Goal: Task Accomplishment & Management: Manage account settings

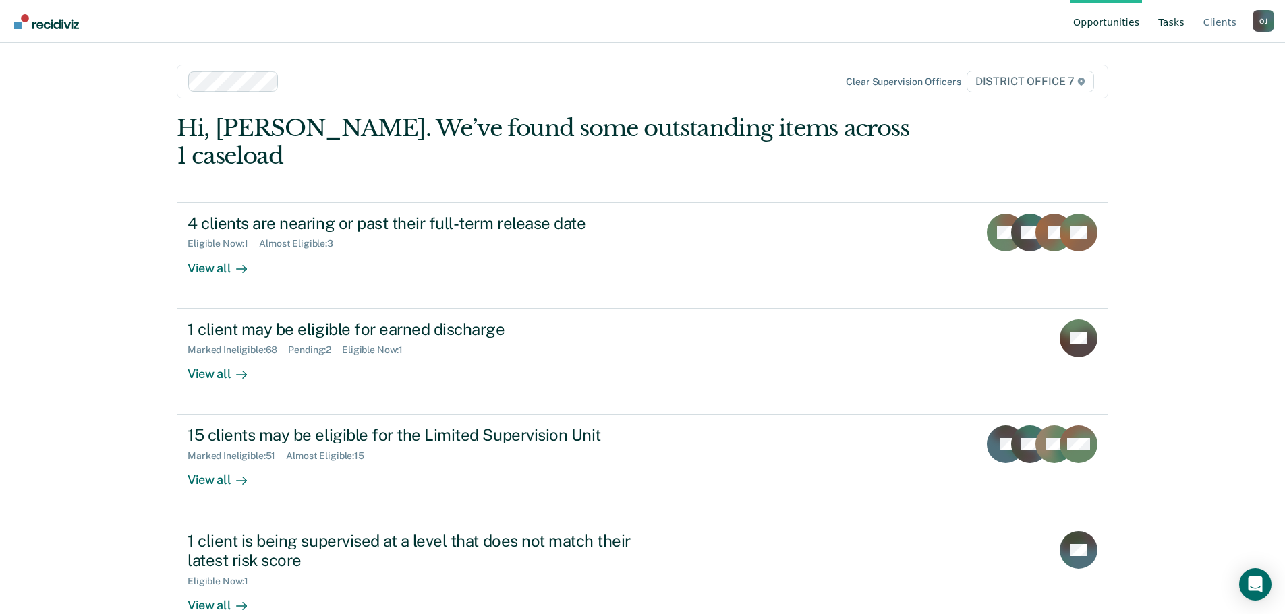
click at [1178, 23] on link "Tasks" at bounding box center [1171, 21] width 32 height 43
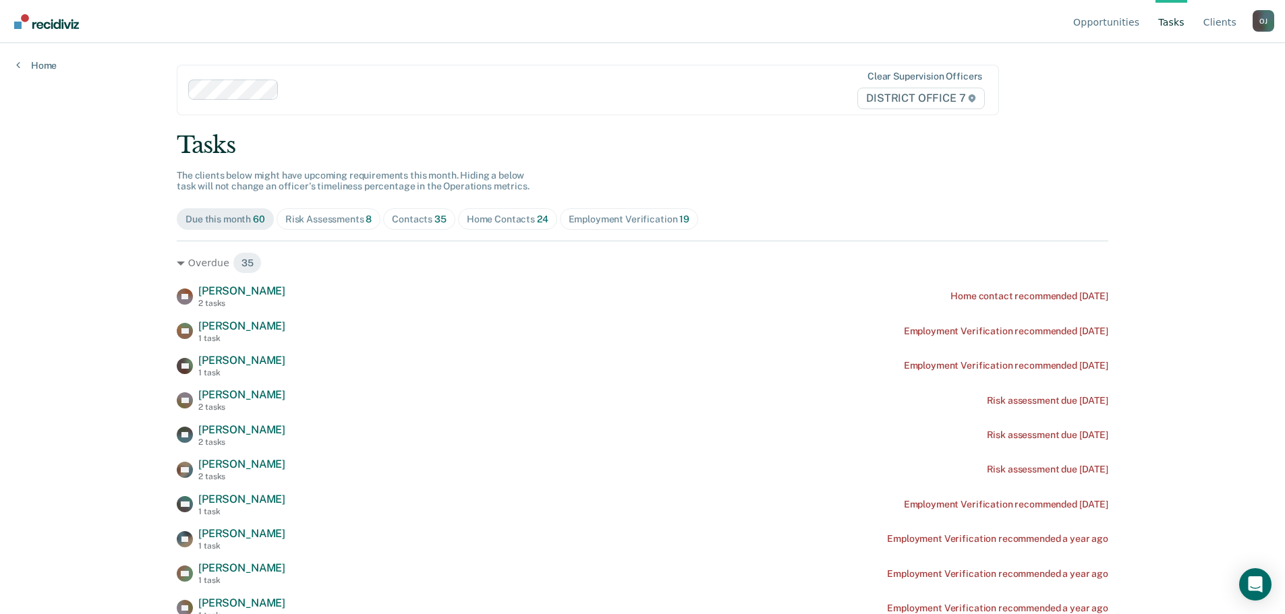
click at [349, 223] on div "Risk Assessments 8" at bounding box center [328, 219] width 87 height 11
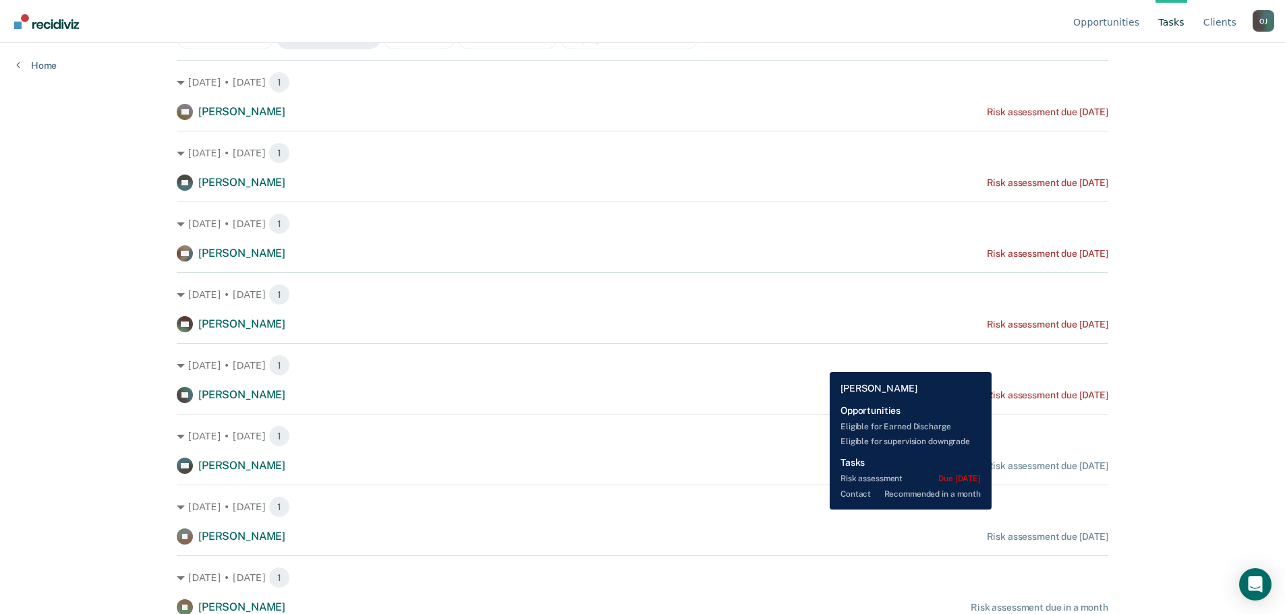
scroll to position [182, 0]
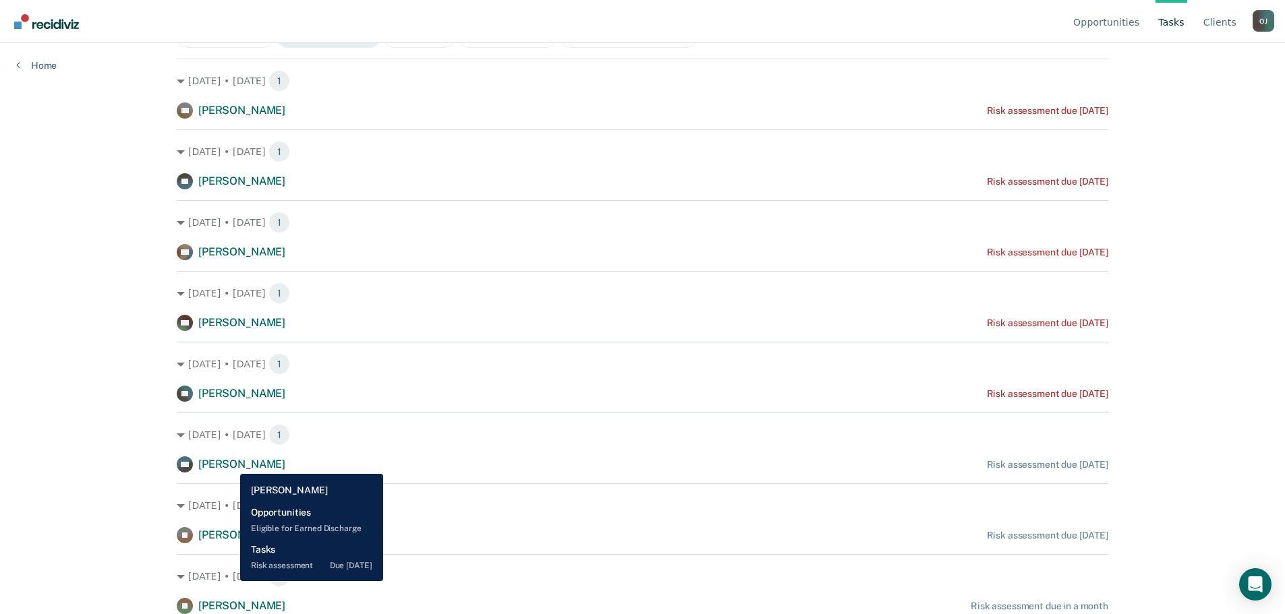
click at [230, 464] on span "[PERSON_NAME]" at bounding box center [241, 464] width 87 height 13
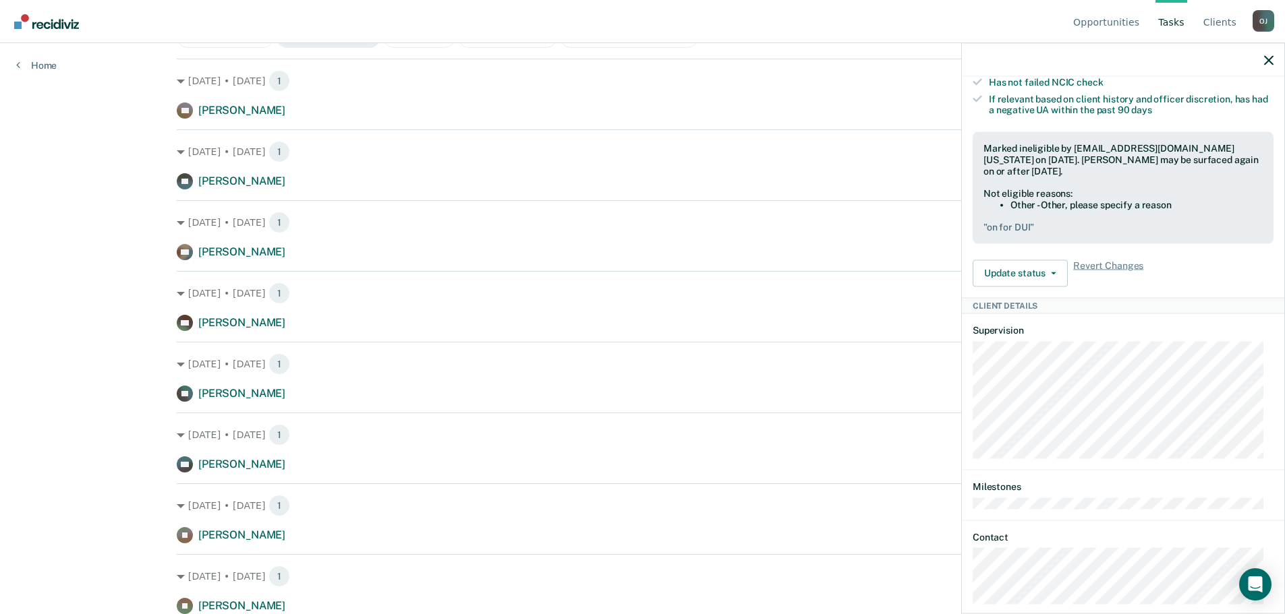
scroll to position [337, 0]
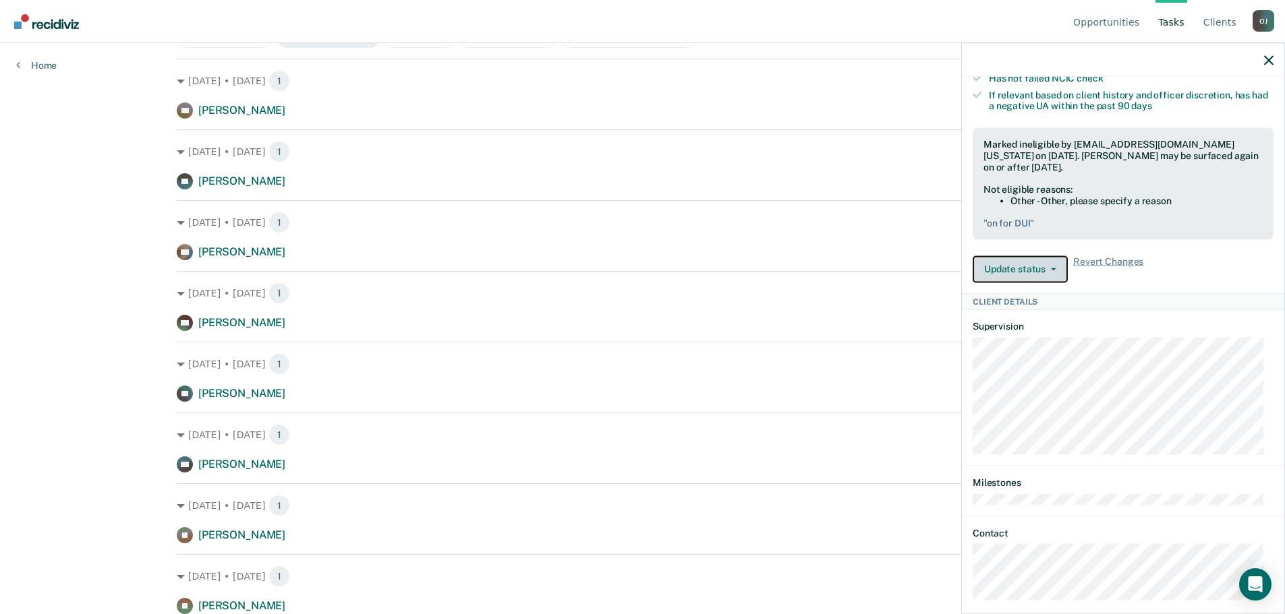
click at [1035, 276] on button "Update status" at bounding box center [1019, 269] width 95 height 27
click at [1250, 281] on div "Update status [PERSON_NAME] Update Ineligibility Revert Changes" at bounding box center [1122, 269] width 301 height 27
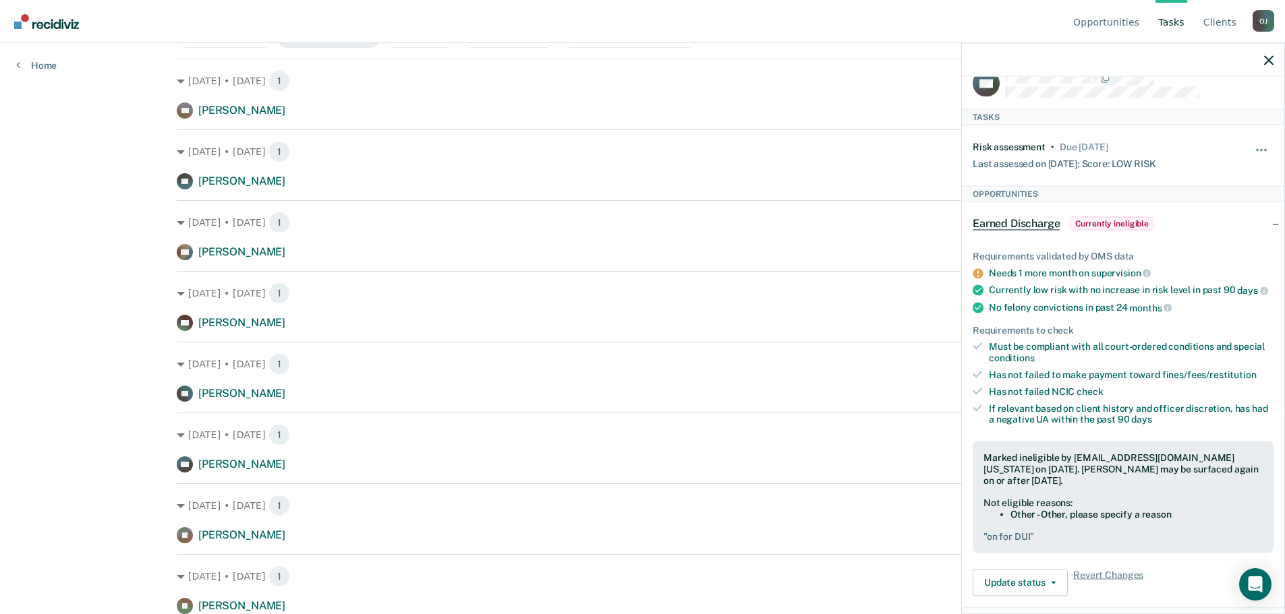
scroll to position [0, 0]
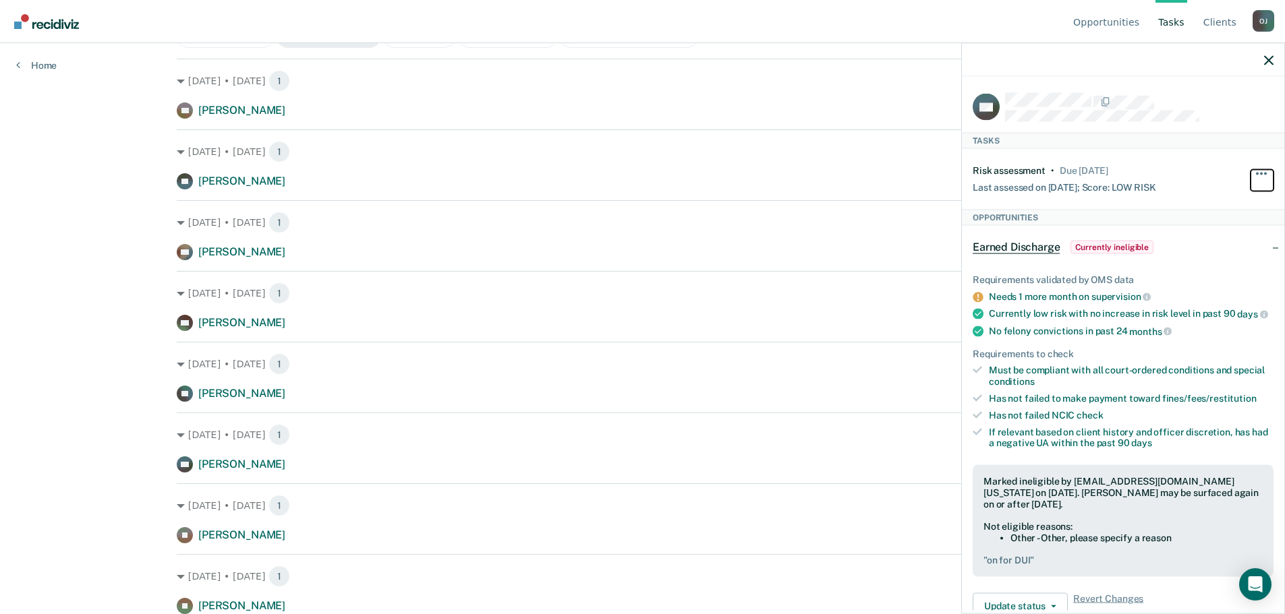
click at [1250, 175] on button "button" at bounding box center [1261, 180] width 23 height 22
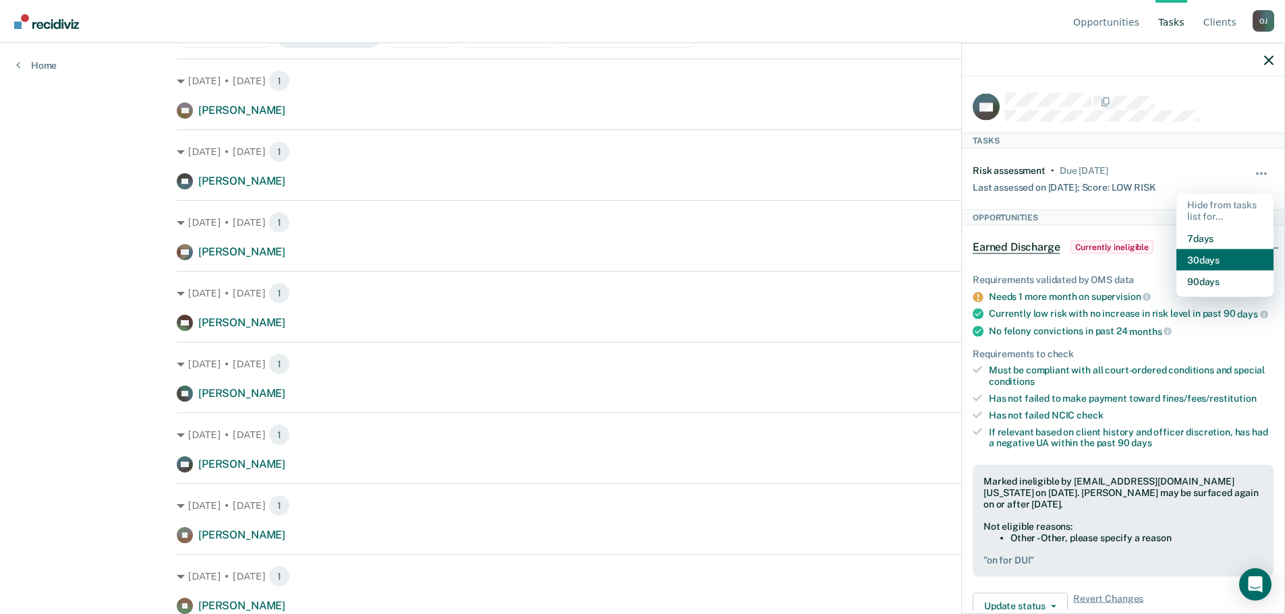
click at [1194, 262] on button "30 days" at bounding box center [1224, 260] width 97 height 22
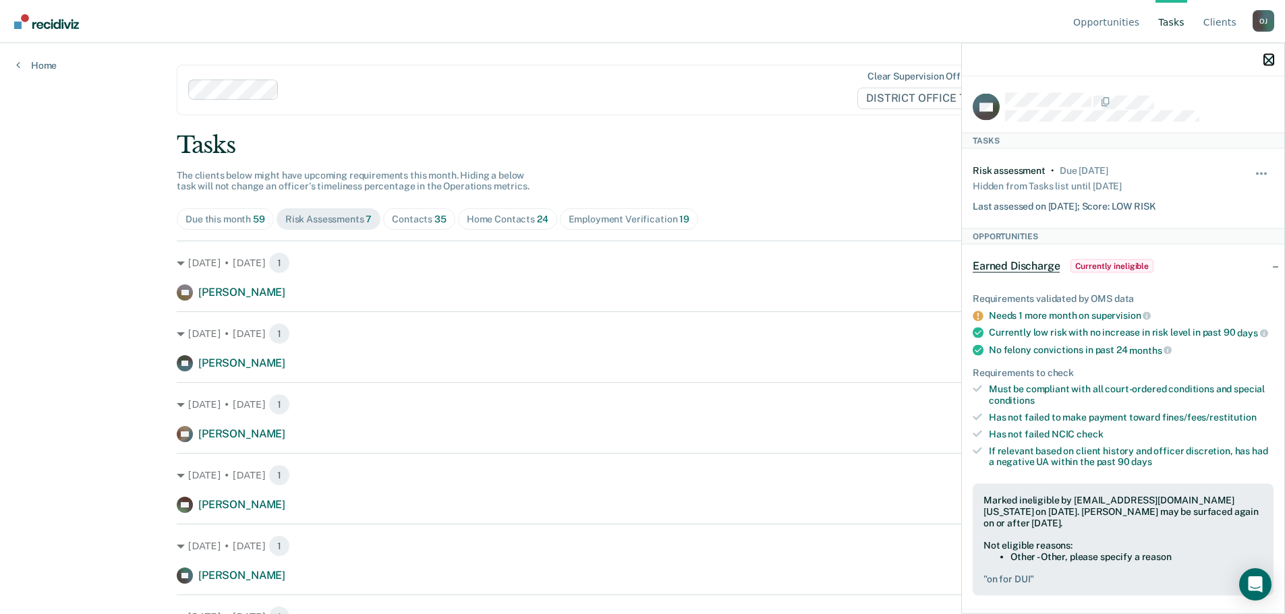
click at [1266, 59] on icon "button" at bounding box center [1268, 59] width 9 height 9
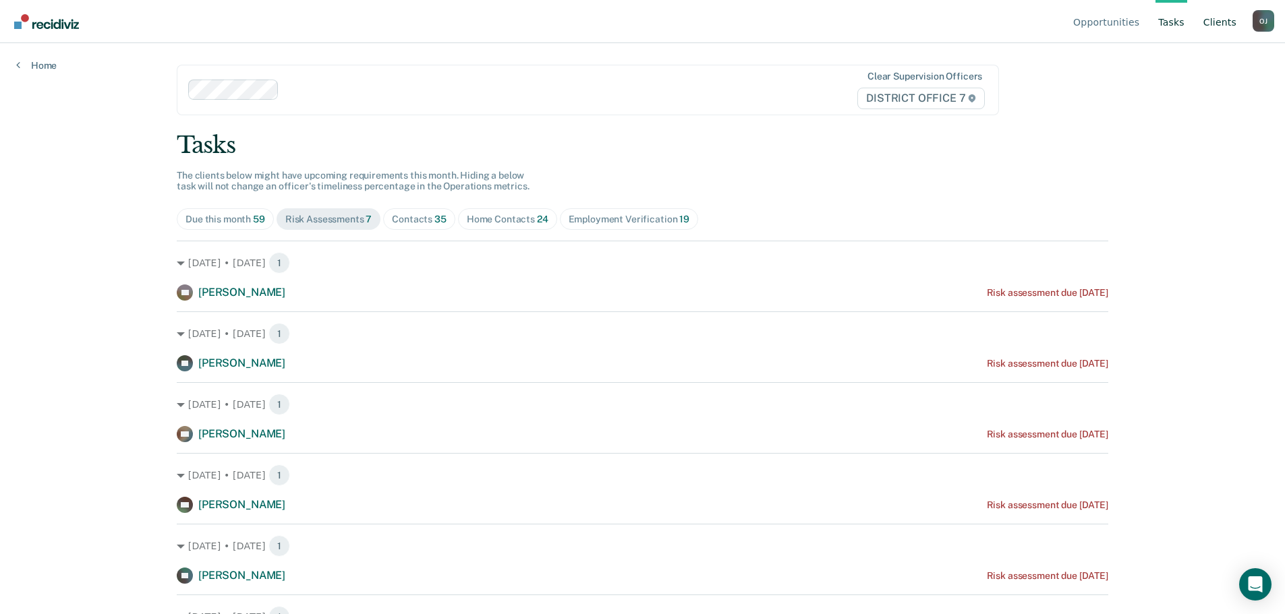
click at [1206, 18] on link "Client s" at bounding box center [1219, 21] width 38 height 43
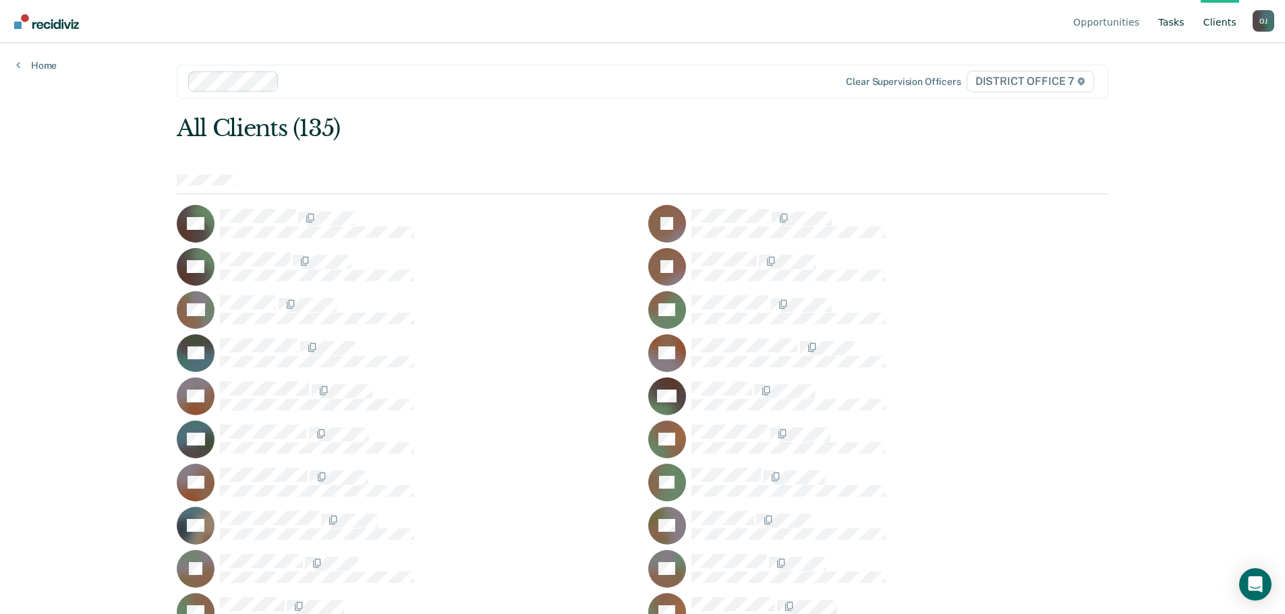
click at [1166, 21] on link "Tasks" at bounding box center [1171, 21] width 32 height 43
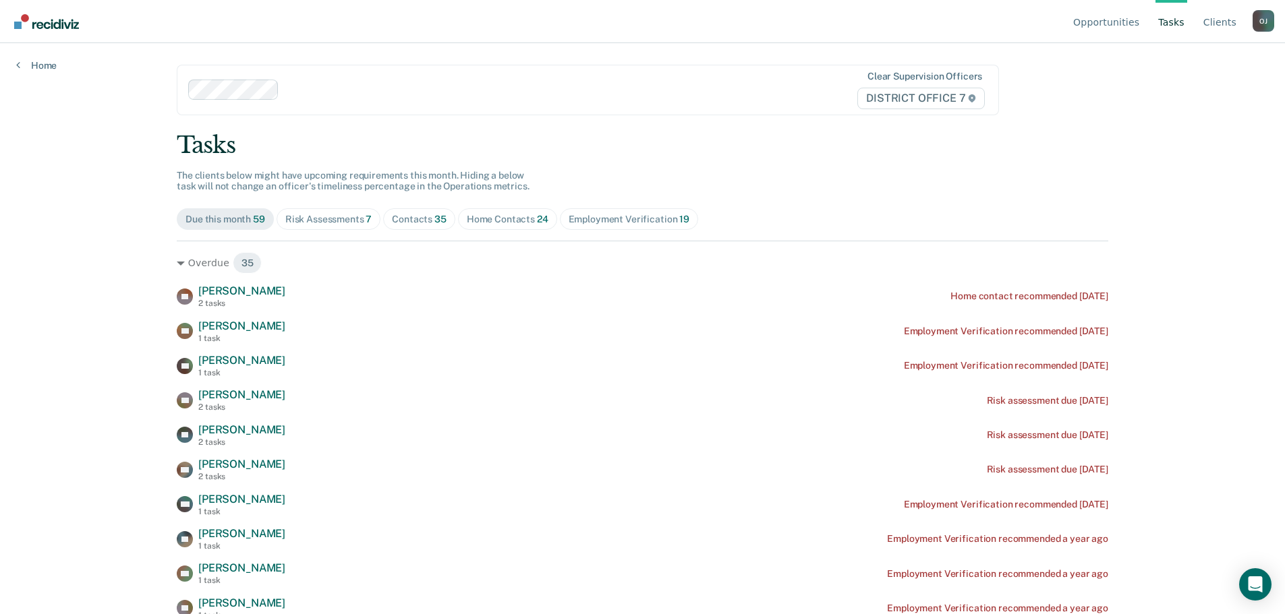
click at [521, 223] on div "Home Contacts 24" at bounding box center [508, 219] width 82 height 11
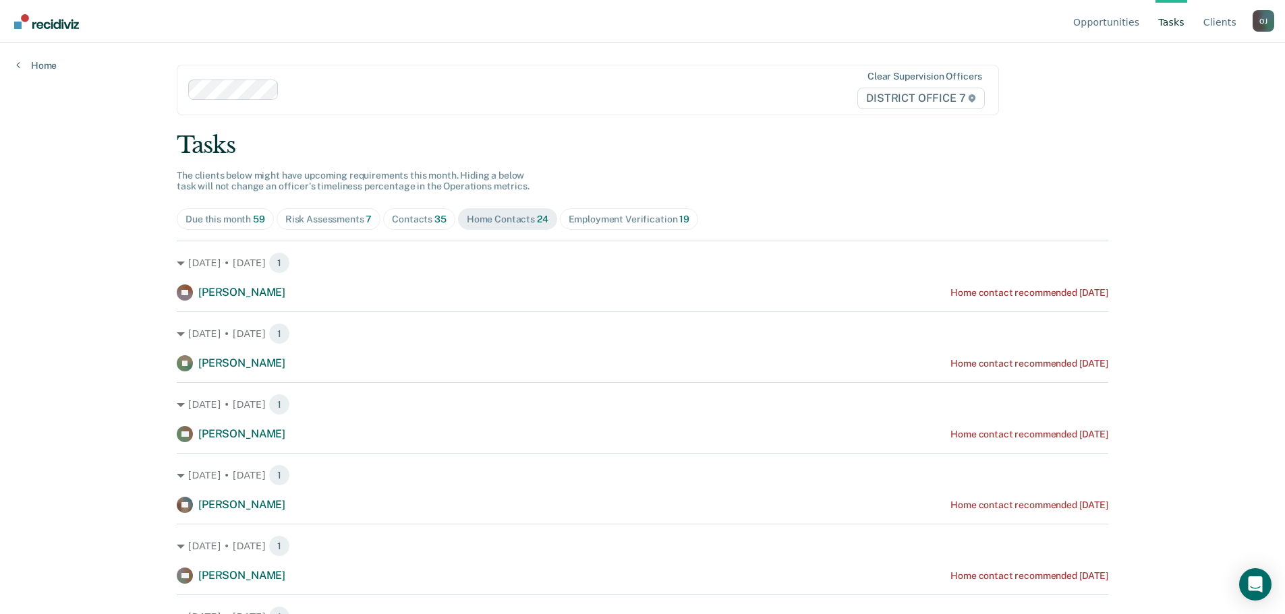
drag, startPoint x: 407, startPoint y: 216, endPoint x: 406, endPoint y: 223, distance: 6.8
click at [407, 216] on div "Contacts 35" at bounding box center [419, 219] width 55 height 11
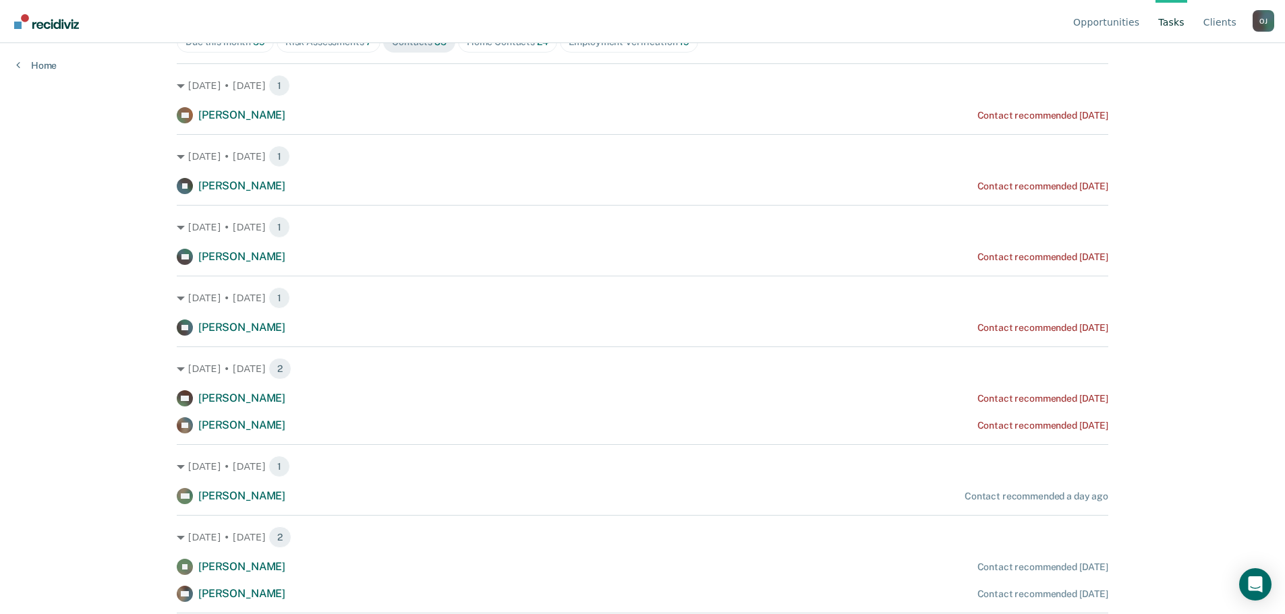
scroll to position [134, 0]
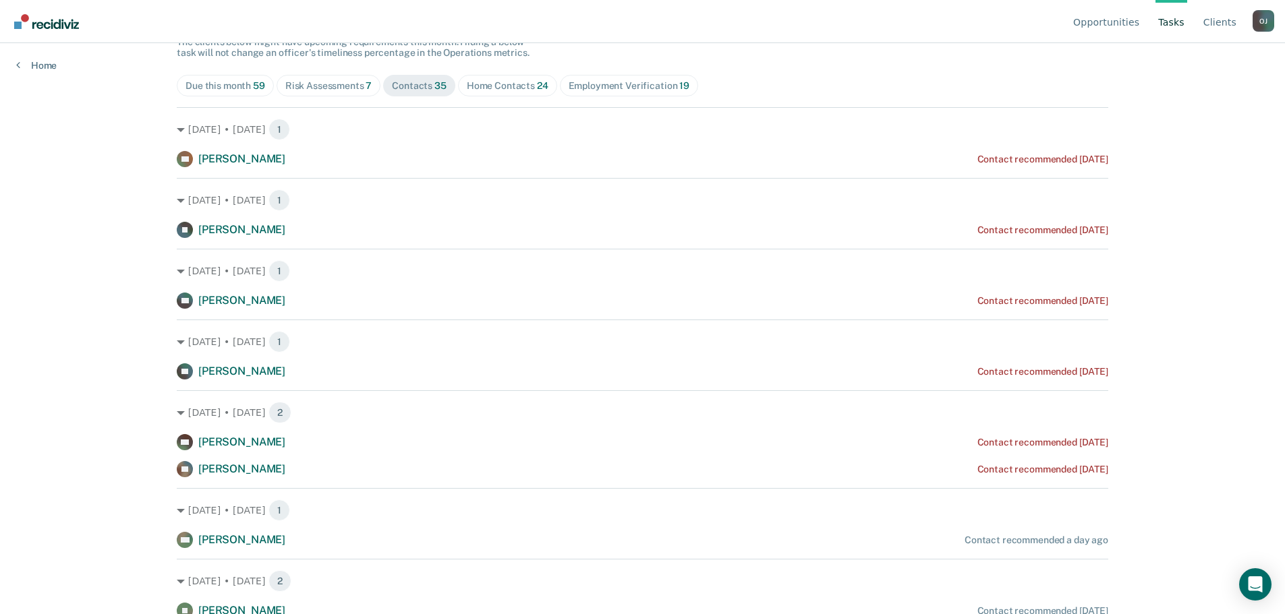
click at [492, 87] on div "Home Contacts 24" at bounding box center [508, 85] width 82 height 11
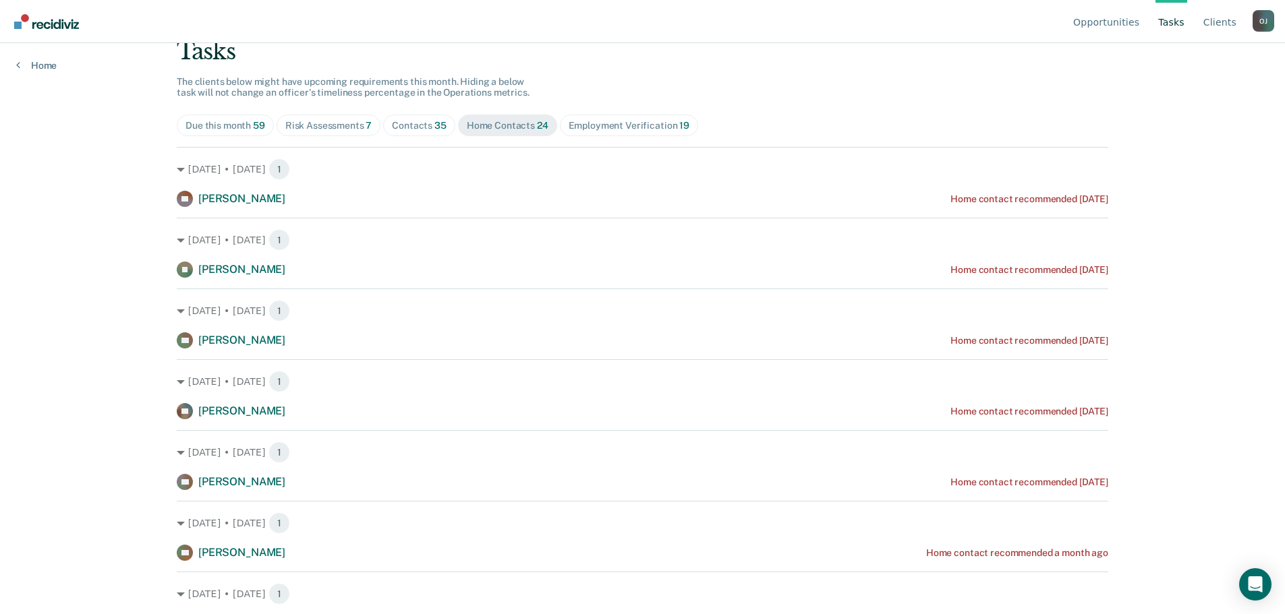
scroll to position [0, 0]
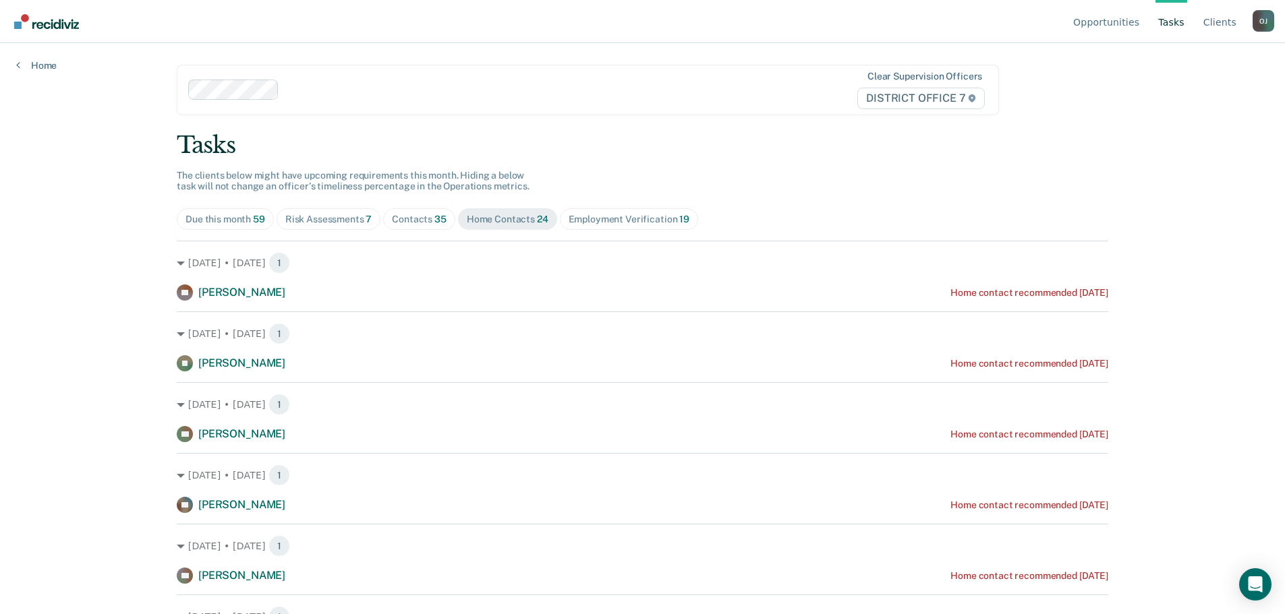
click at [406, 216] on div "Contacts 35" at bounding box center [419, 219] width 55 height 11
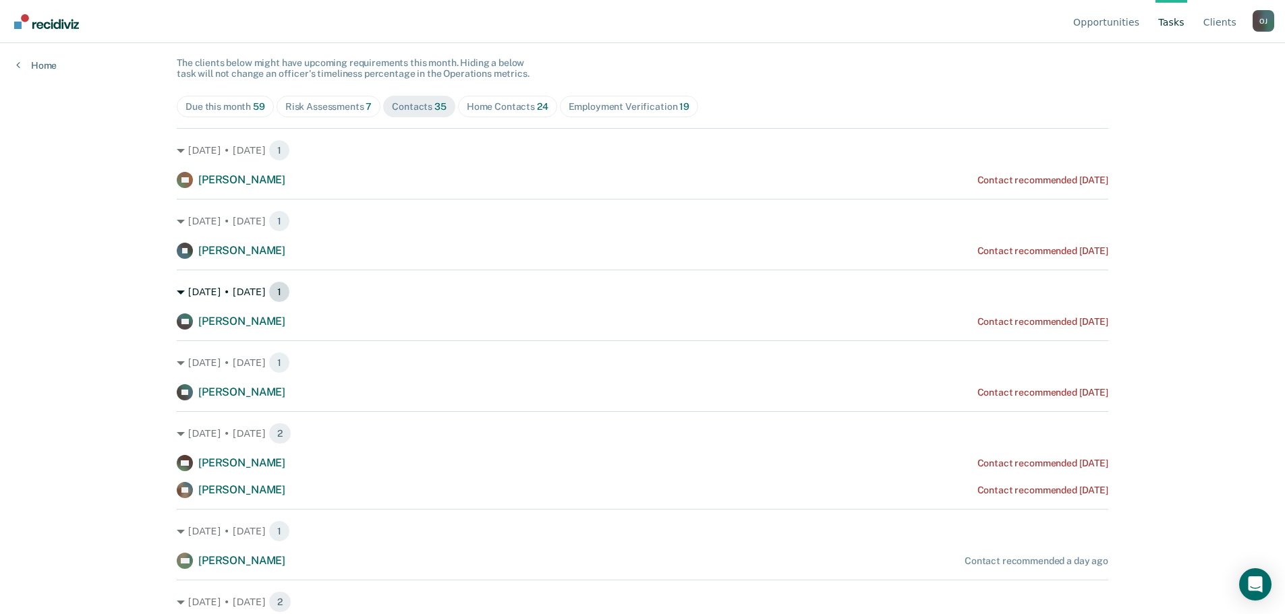
scroll to position [202, 0]
